Goal: Task Accomplishment & Management: Manage account settings

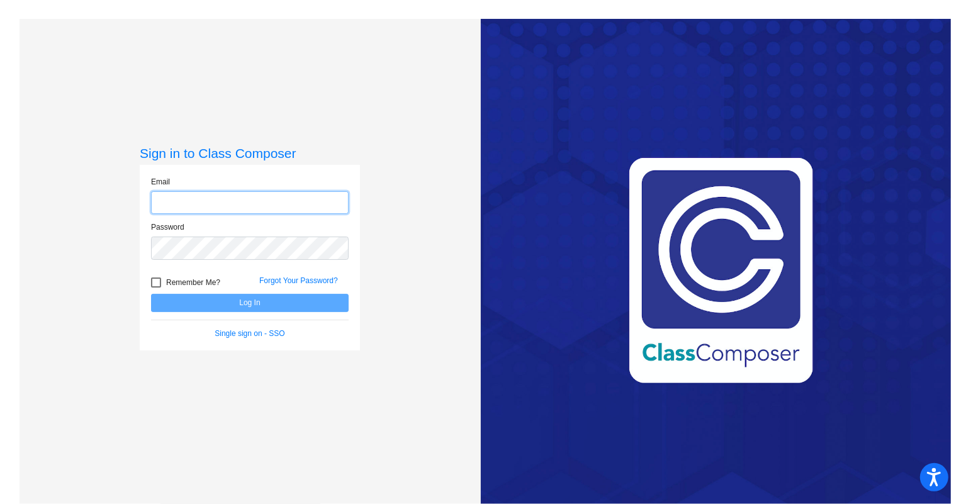
click at [200, 201] on input "email" at bounding box center [250, 202] width 198 height 23
type input "[EMAIL_ADDRESS][DOMAIN_NAME]"
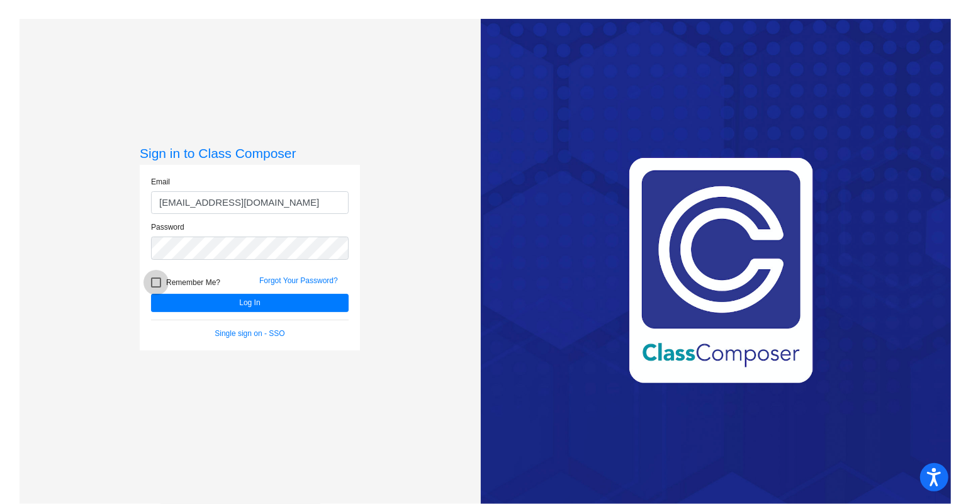
click at [157, 278] on div at bounding box center [156, 283] width 10 height 10
click at [156, 288] on input "Remember Me?" at bounding box center [155, 288] width 1 height 1
checkbox input "true"
click at [180, 309] on button "Log In" at bounding box center [250, 303] width 198 height 18
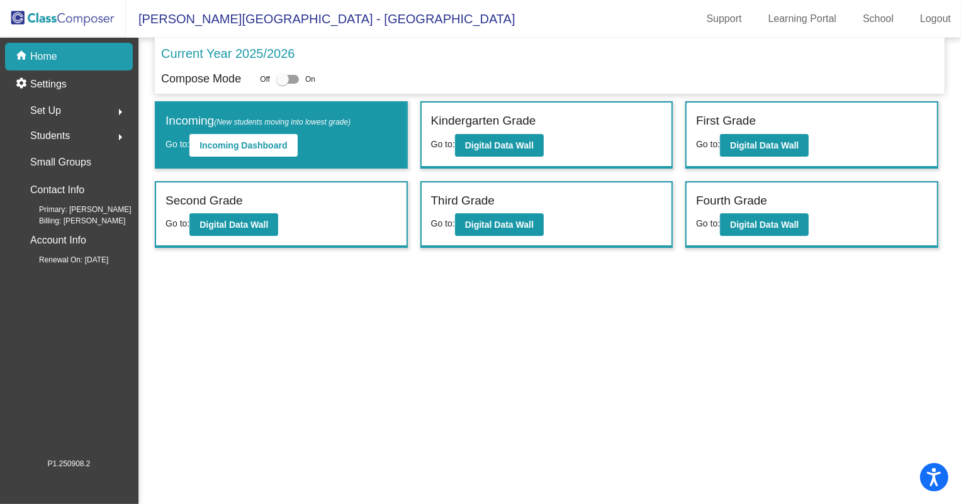
click at [53, 102] on span "Set Up" at bounding box center [45, 111] width 31 height 18
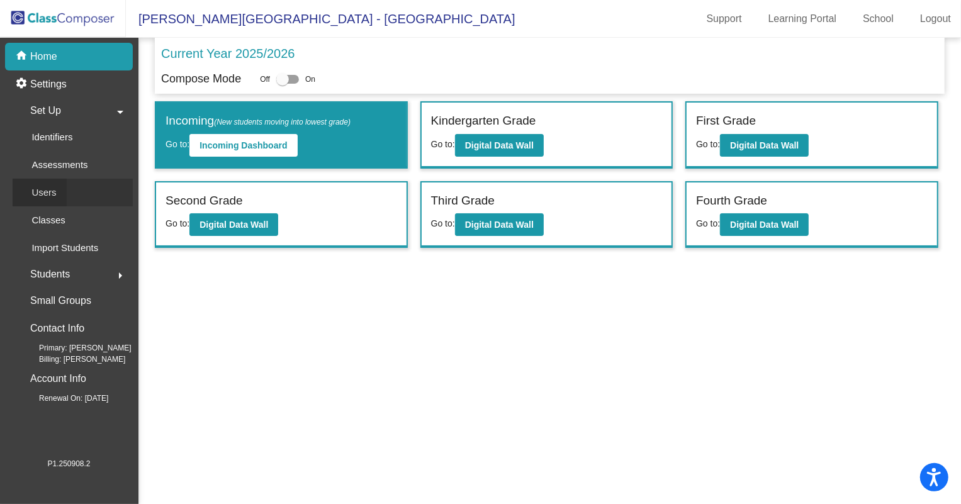
click at [57, 189] on div "Users" at bounding box center [40, 193] width 54 height 28
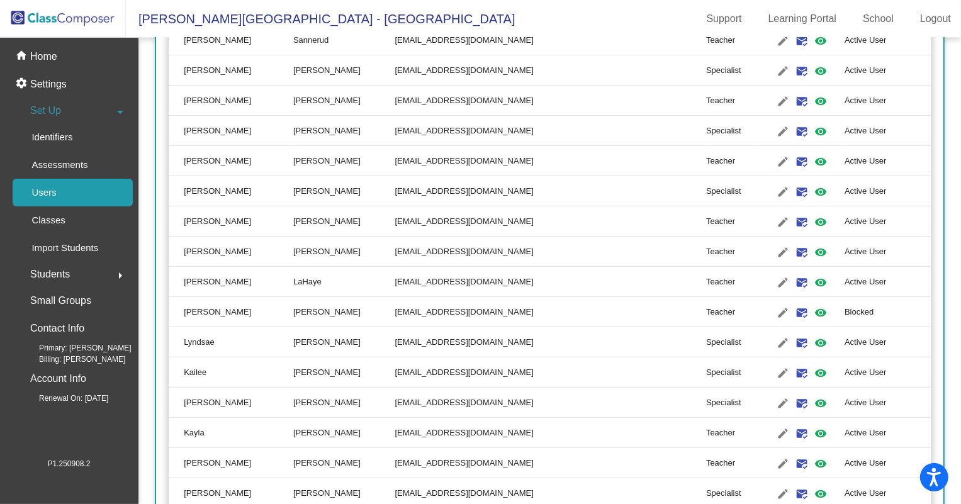
scroll to position [343, 0]
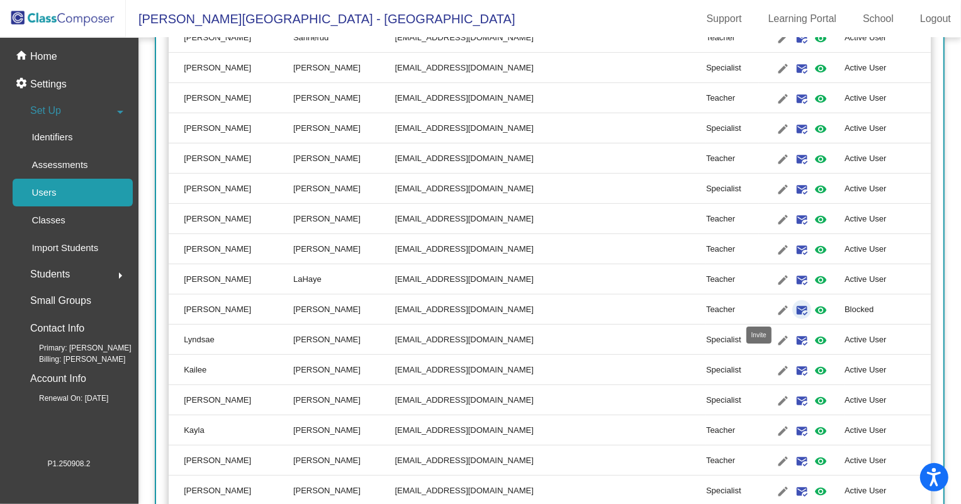
click at [794, 313] on mat-icon "mark_email_read" at bounding box center [801, 310] width 15 height 15
click at [813, 310] on mat-icon "visibility" at bounding box center [820, 310] width 15 height 15
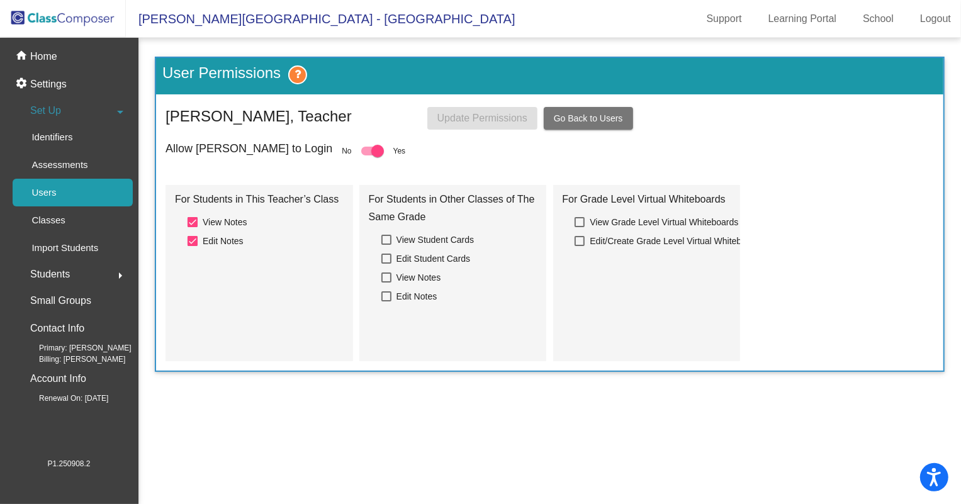
click at [62, 199] on div "Users" at bounding box center [40, 193] width 54 height 28
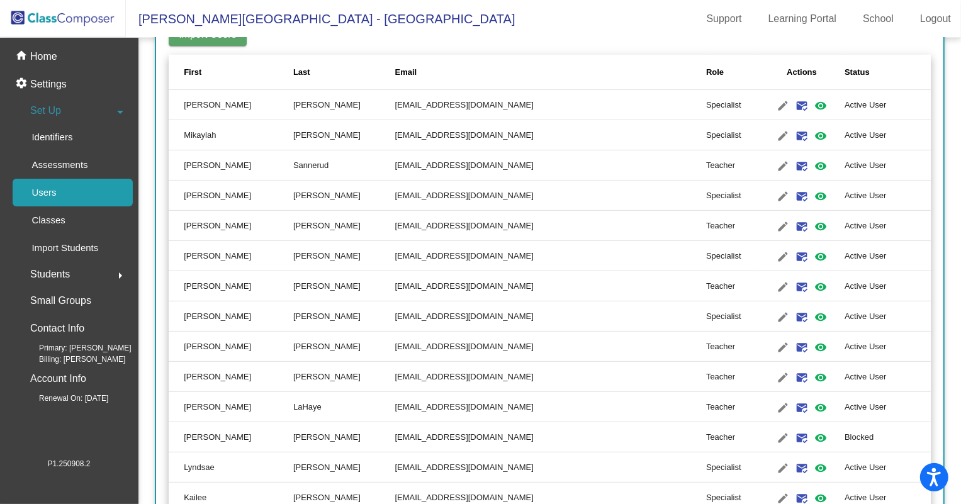
scroll to position [273, 0]
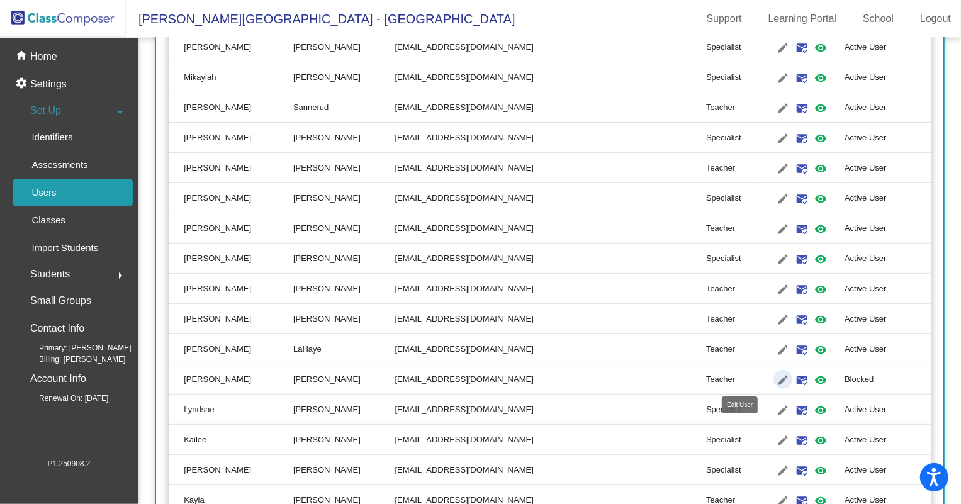
click at [776, 378] on mat-icon "edit" at bounding box center [783, 380] width 15 height 15
type input "[PERSON_NAME]"
type input "[EMAIL_ADDRESS][DOMAIN_NAME]"
radio input "true"
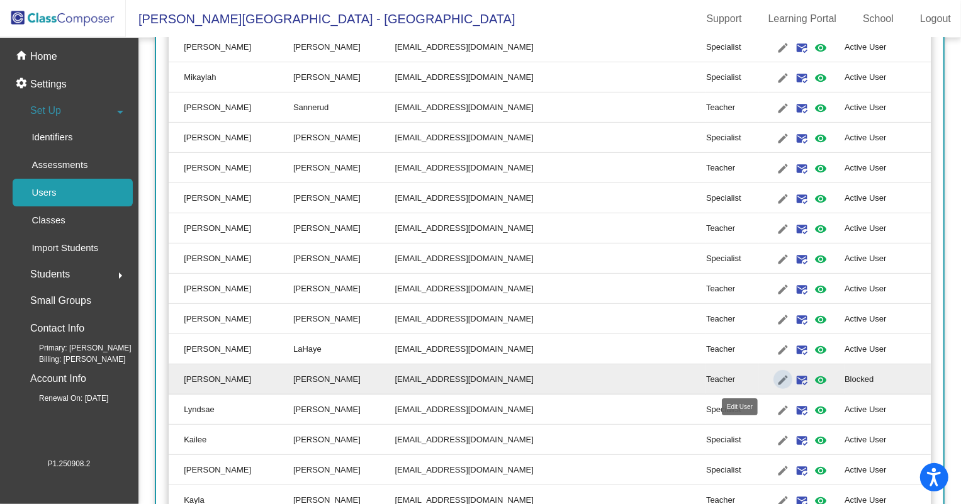
scroll to position [0, 0]
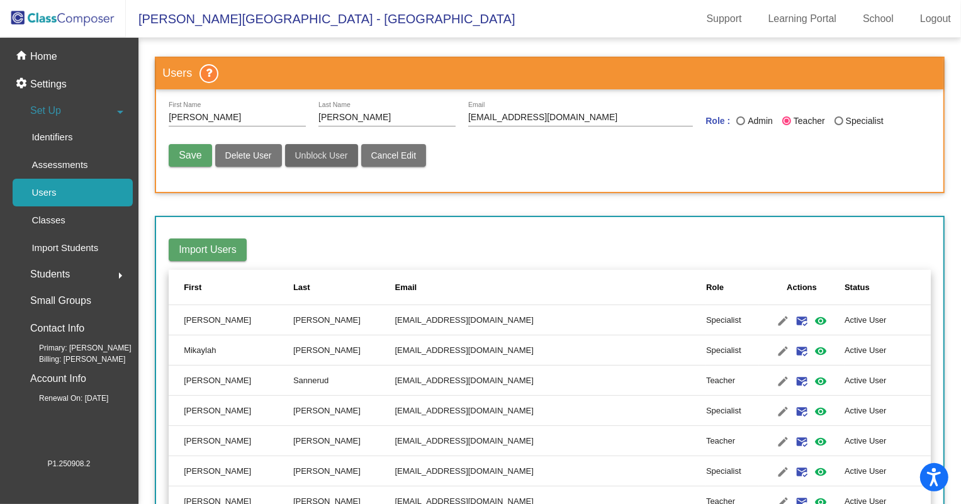
click at [300, 157] on span "Unblock User" at bounding box center [321, 155] width 53 height 10
radio input "false"
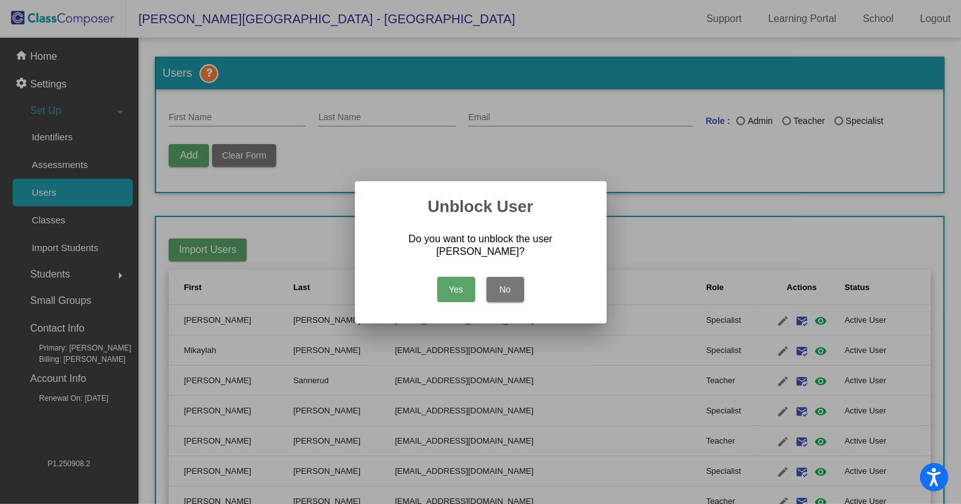
click at [446, 291] on button "Yes" at bounding box center [457, 289] width 38 height 25
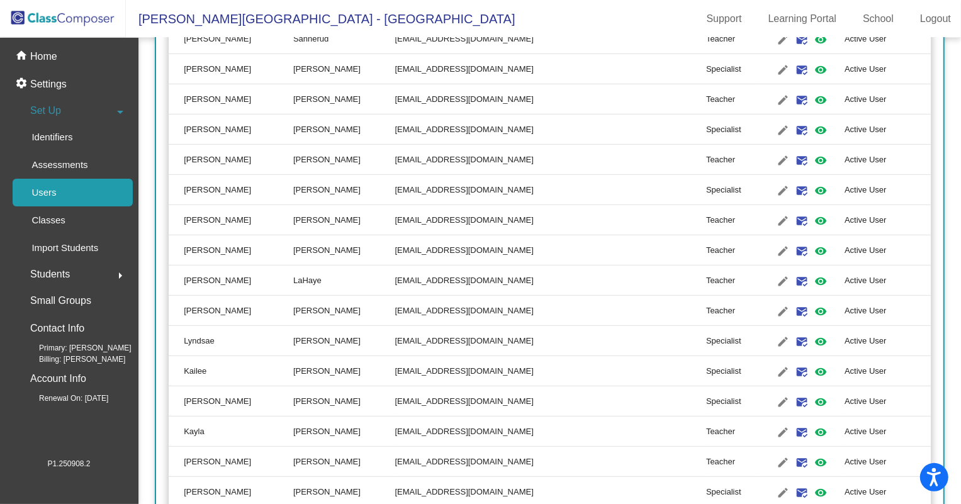
scroll to position [343, 0]
